Goal: Navigation & Orientation: Find specific page/section

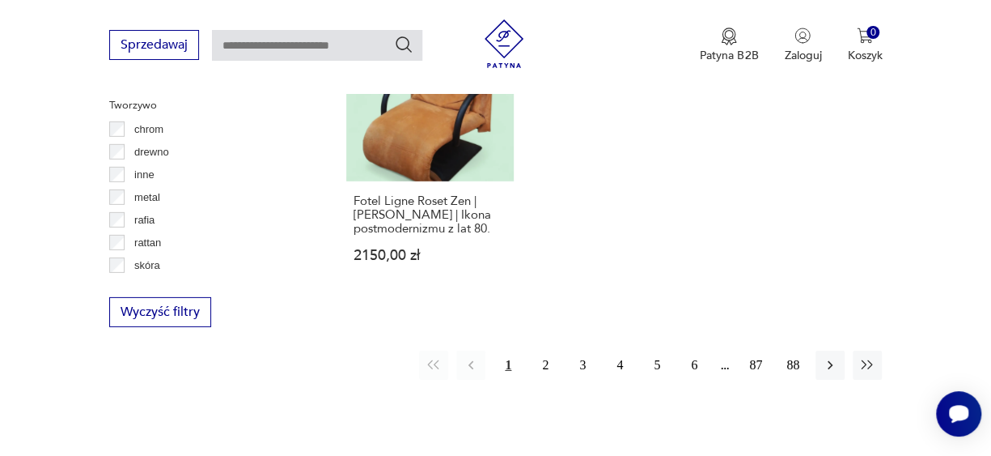
scroll to position [2329, 0]
click at [546, 350] on button "2" at bounding box center [545, 364] width 29 height 29
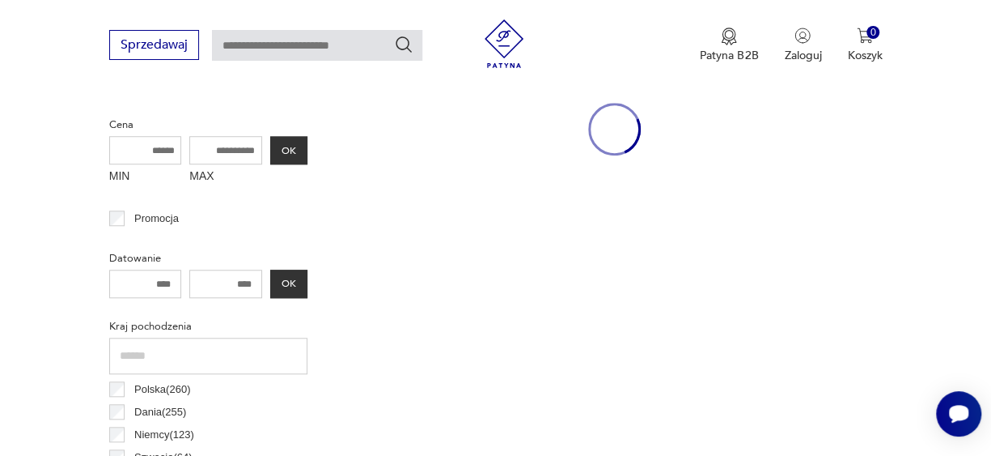
scroll to position [429, 0]
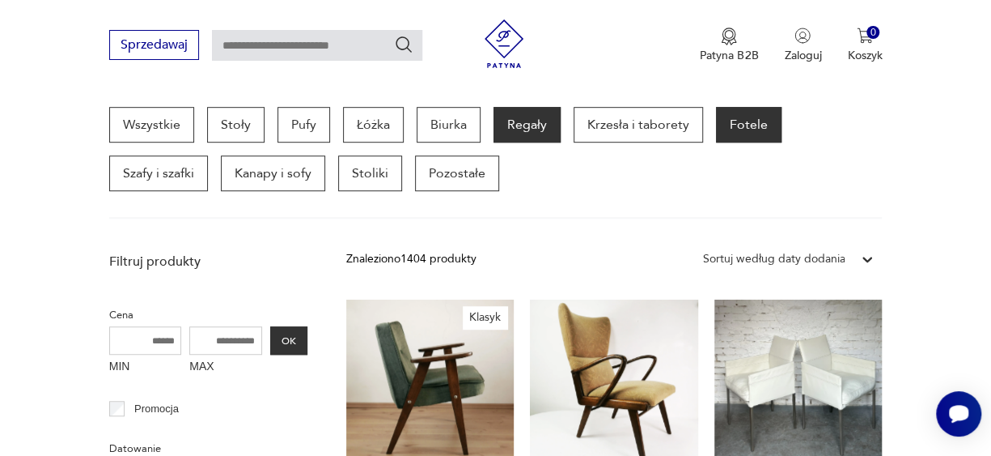
click at [520, 133] on p "Regały" at bounding box center [527, 125] width 67 height 36
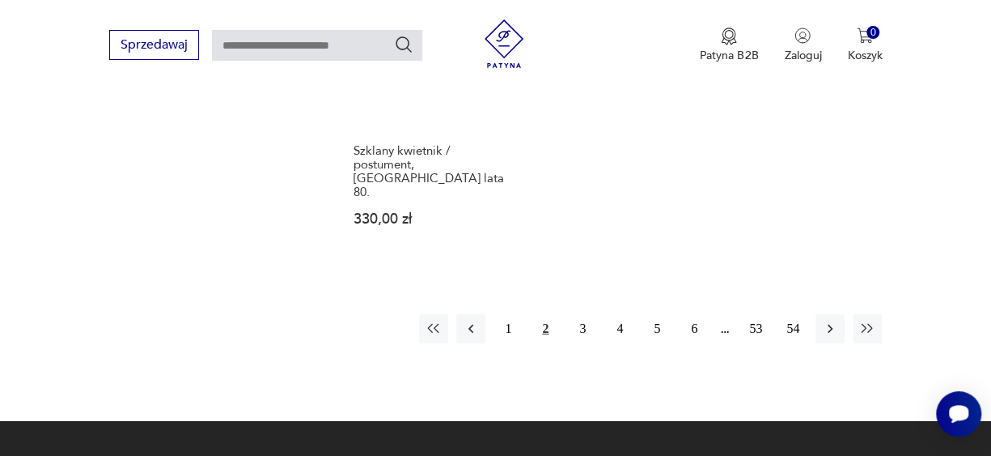
scroll to position [2407, 0]
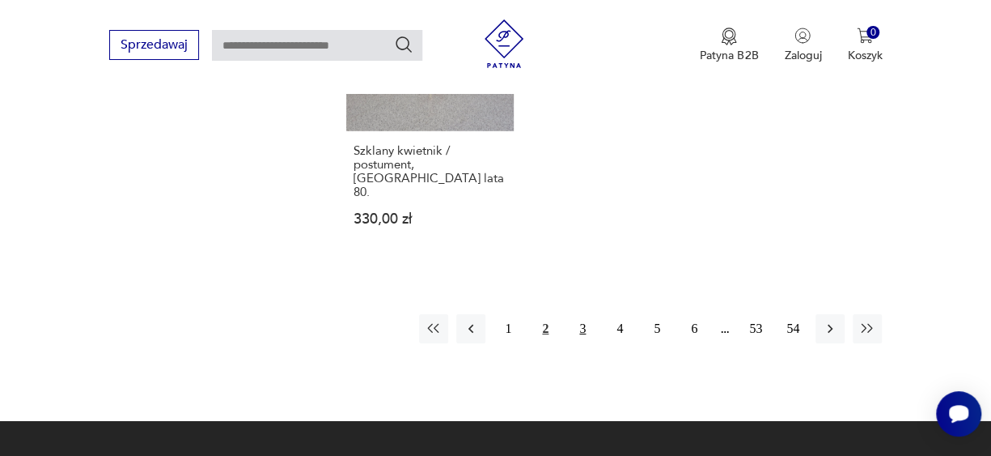
click at [582, 314] on button "3" at bounding box center [582, 328] width 29 height 29
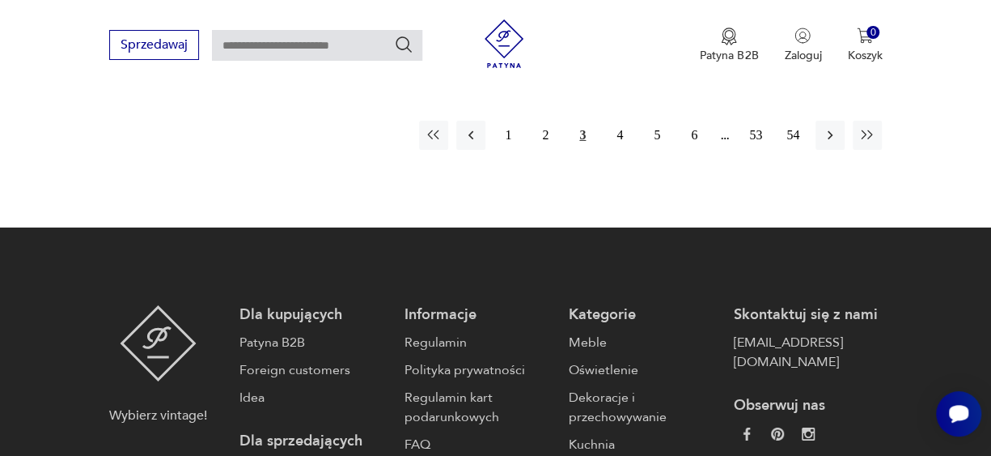
scroll to position [2561, 0]
